Goal: Information Seeking & Learning: Learn about a topic

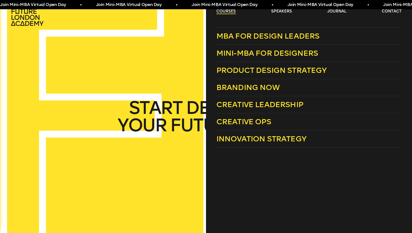
click at [232, 11] on link "courses" at bounding box center [225, 11] width 19 height 5
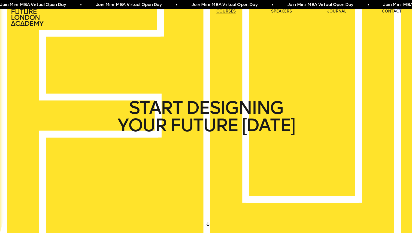
click at [232, 11] on link "courses" at bounding box center [225, 11] width 19 height 5
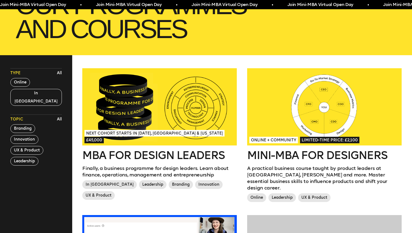
scroll to position [121, 0]
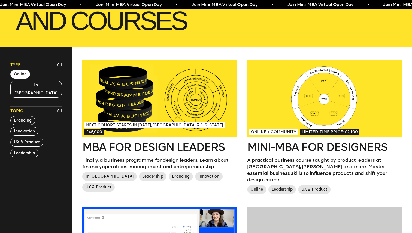
click at [24, 76] on button "Online" at bounding box center [20, 74] width 20 height 9
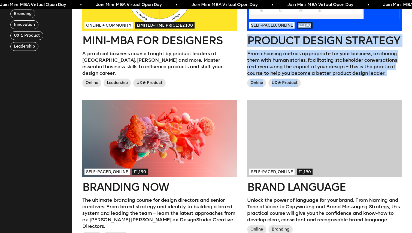
scroll to position [231, 0]
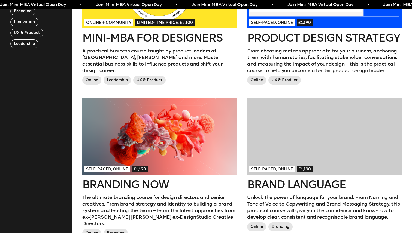
click at [241, 164] on div "Self-paced, Online £1,190 Branding Now The ultimate branding course for design …" at bounding box center [159, 175] width 165 height 154
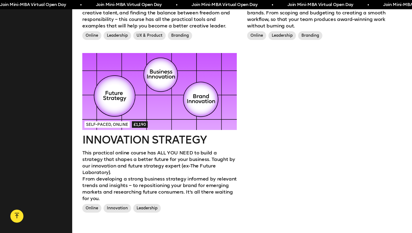
scroll to position [576, 0]
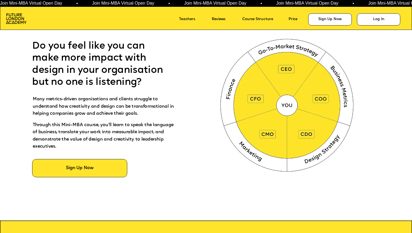
scroll to position [270, 0]
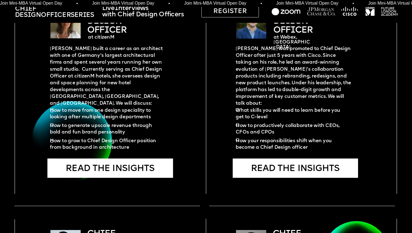
scroll to position [830, 0]
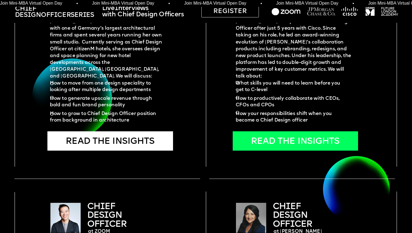
click at [296, 144] on div "READ THE INSIGHTS" at bounding box center [294, 140] width 125 height 19
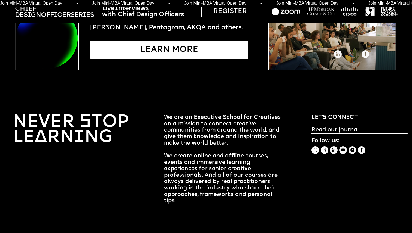
scroll to position [1586, 0]
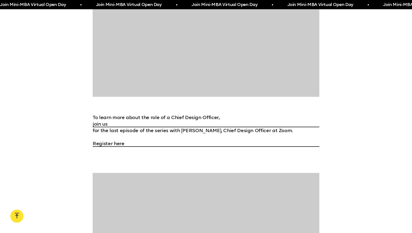
scroll to position [1475, 0]
